Goal: Task Accomplishment & Management: Use online tool/utility

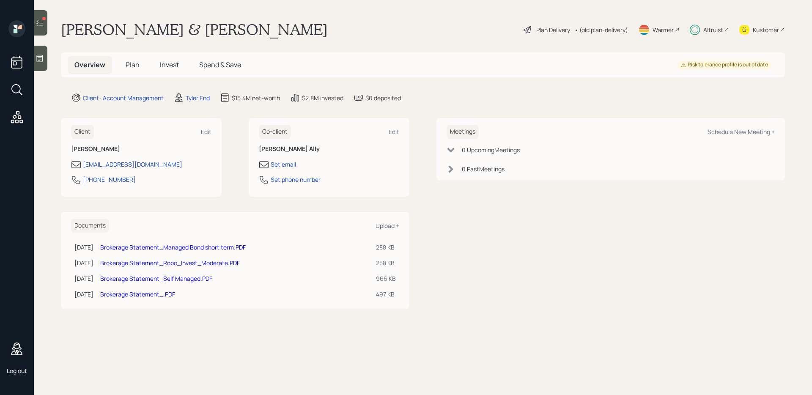
click at [135, 64] on span "Plan" at bounding box center [133, 64] width 14 height 9
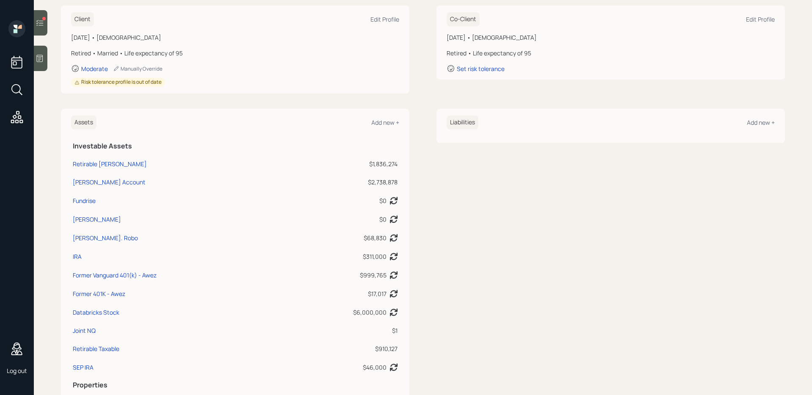
scroll to position [124, 0]
click at [85, 217] on div "[PERSON_NAME]" at bounding box center [97, 217] width 48 height 9
select select "taxable"
select select "conservative"
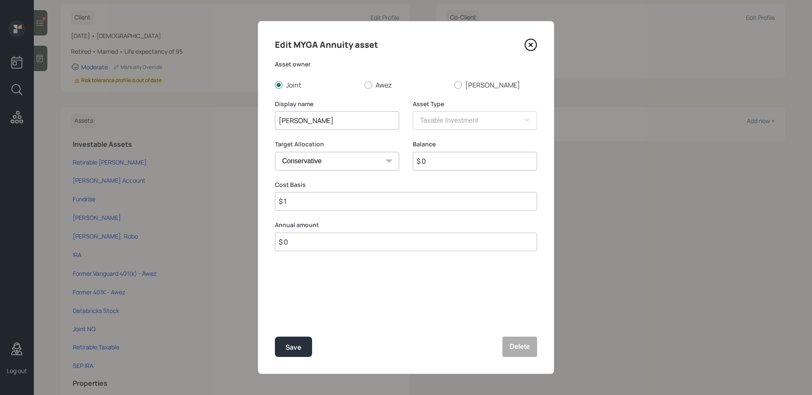
click at [529, 44] on icon at bounding box center [531, 44] width 13 height 13
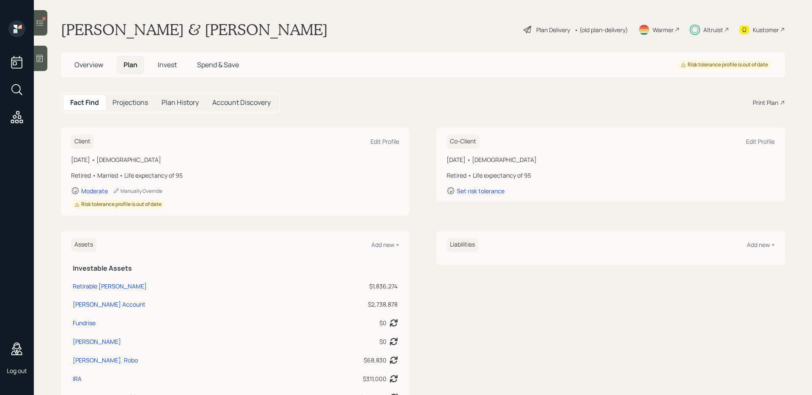
click at [128, 102] on h5 "Projections" at bounding box center [131, 103] width 36 height 8
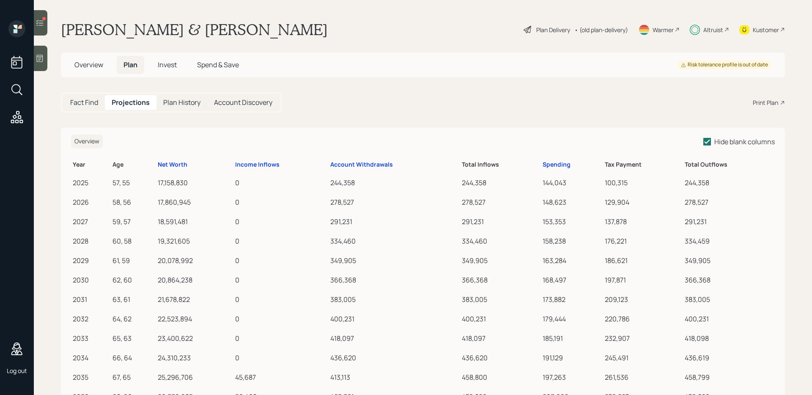
click at [170, 102] on h5 "Plan History" at bounding box center [181, 103] width 37 height 8
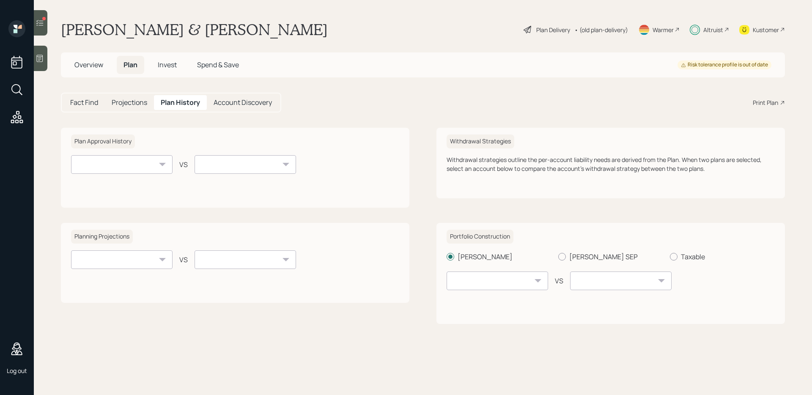
click at [98, 69] on span "Overview" at bounding box center [88, 64] width 29 height 9
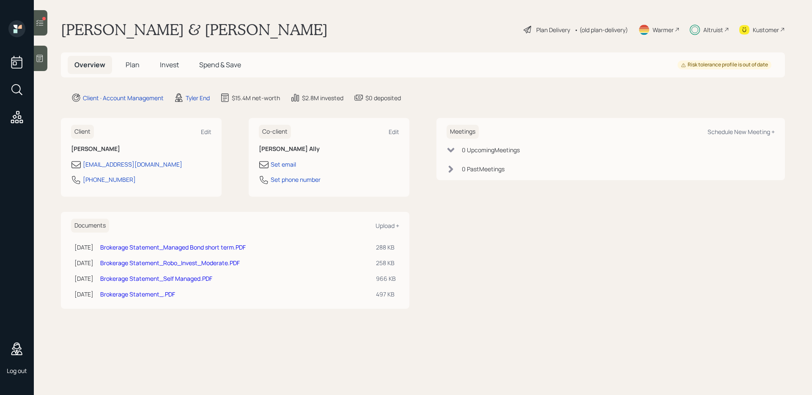
click at [223, 65] on span "Spend & Save" at bounding box center [220, 64] width 42 height 9
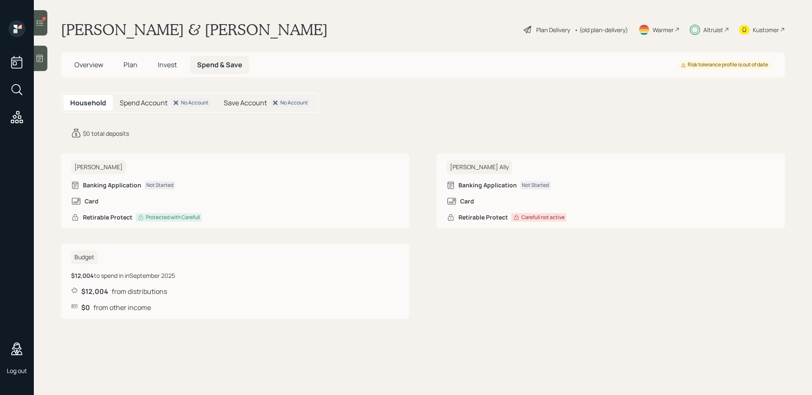
click at [128, 62] on span "Plan" at bounding box center [131, 64] width 14 height 9
